Goal: Complete application form: Complete application form

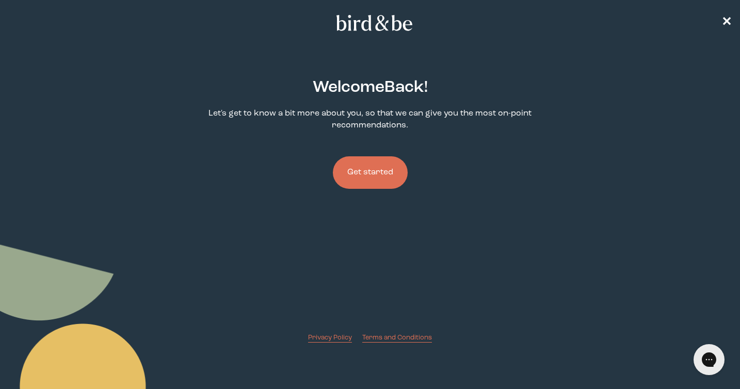
click at [388, 170] on button "Get started" at bounding box center [370, 172] width 75 height 33
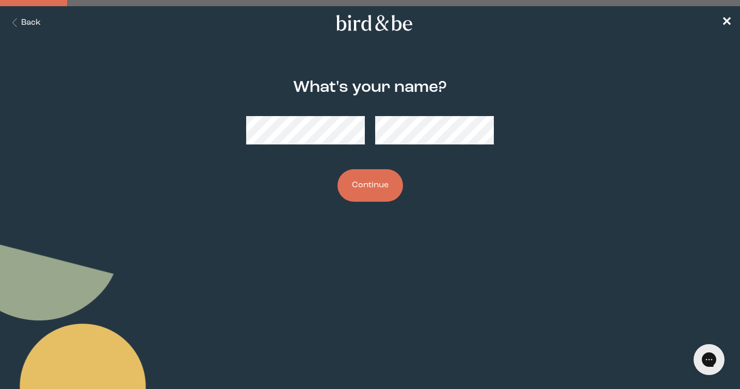
click at [337, 169] on button "Continue" at bounding box center [370, 185] width 66 height 33
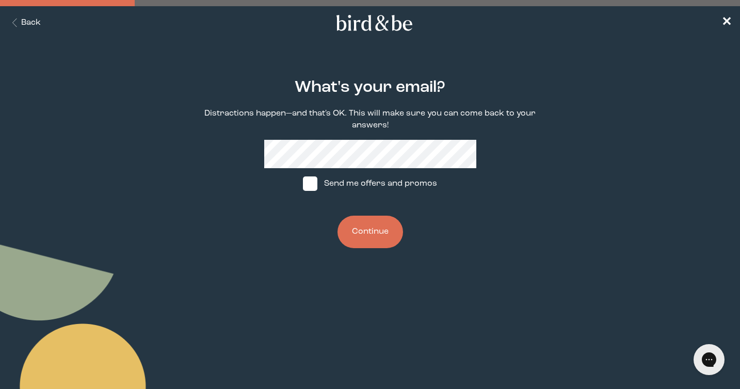
click at [400, 184] on label "Send me offers and promos" at bounding box center [370, 183] width 154 height 31
click at [303, 184] on input "Send me offers and promos" at bounding box center [302, 184] width 1 height 1
checkbox input "true"
click at [381, 230] on button "Continue" at bounding box center [370, 232] width 66 height 33
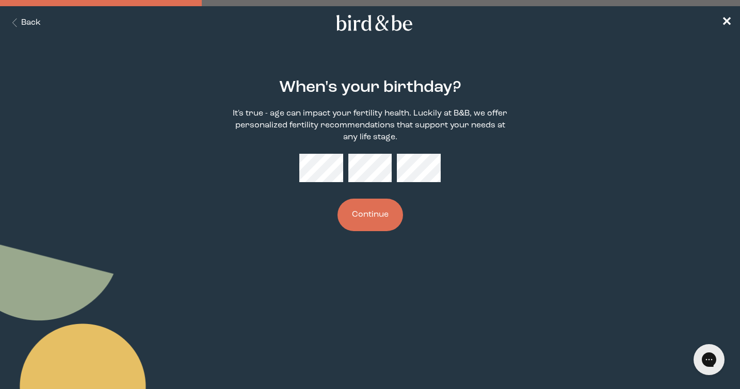
click at [374, 215] on button "Continue" at bounding box center [370, 215] width 66 height 33
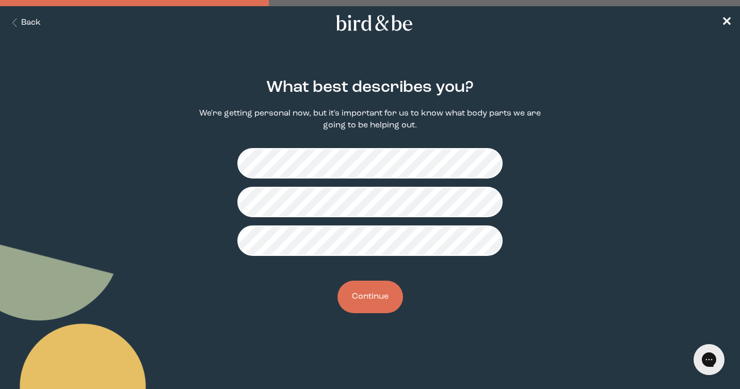
click at [373, 311] on button "Continue" at bounding box center [370, 297] width 66 height 33
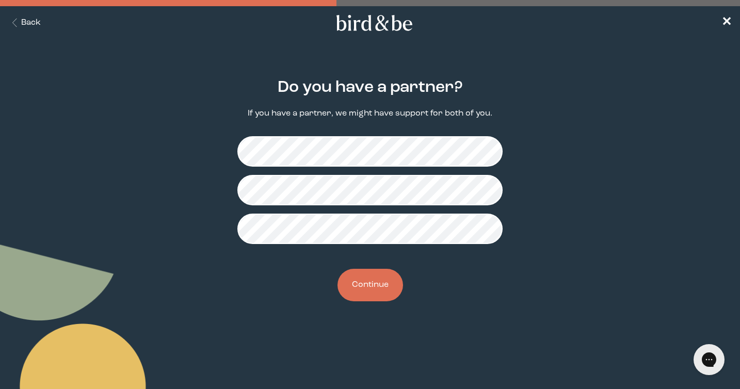
click at [380, 288] on button "Continue" at bounding box center [370, 285] width 66 height 33
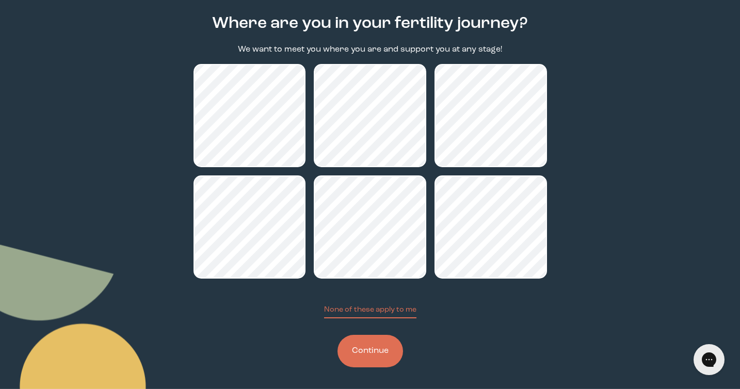
scroll to position [68, 0]
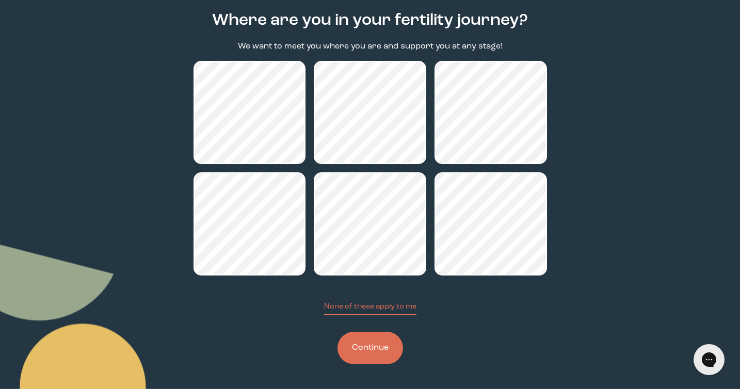
click at [381, 350] on button "Continue" at bounding box center [370, 348] width 66 height 33
click at [368, 345] on button "Continue" at bounding box center [370, 348] width 66 height 33
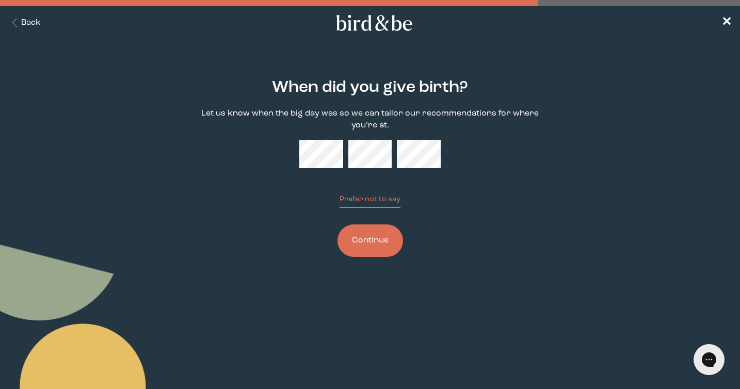
click at [337, 224] on button "Continue" at bounding box center [370, 240] width 66 height 33
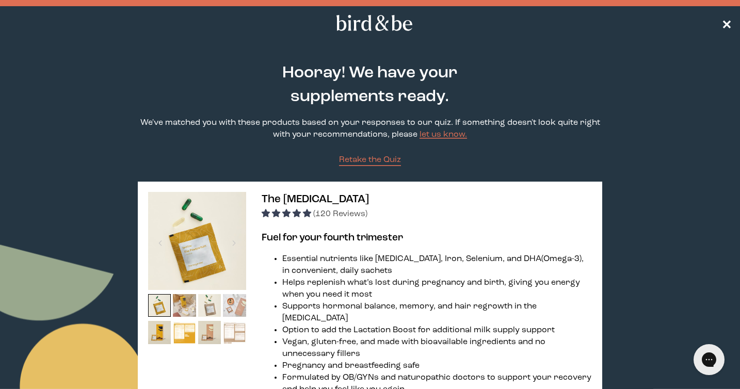
click at [727, 25] on span "✕" at bounding box center [726, 23] width 10 height 12
